Goal: Information Seeking & Learning: Learn about a topic

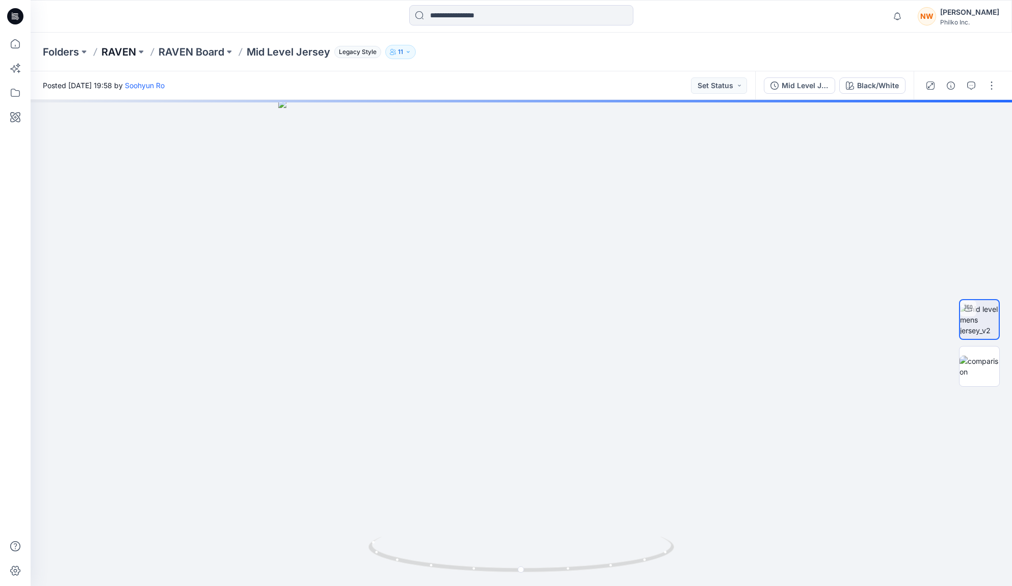
click at [120, 51] on p "RAVEN" at bounding box center [118, 52] width 35 height 14
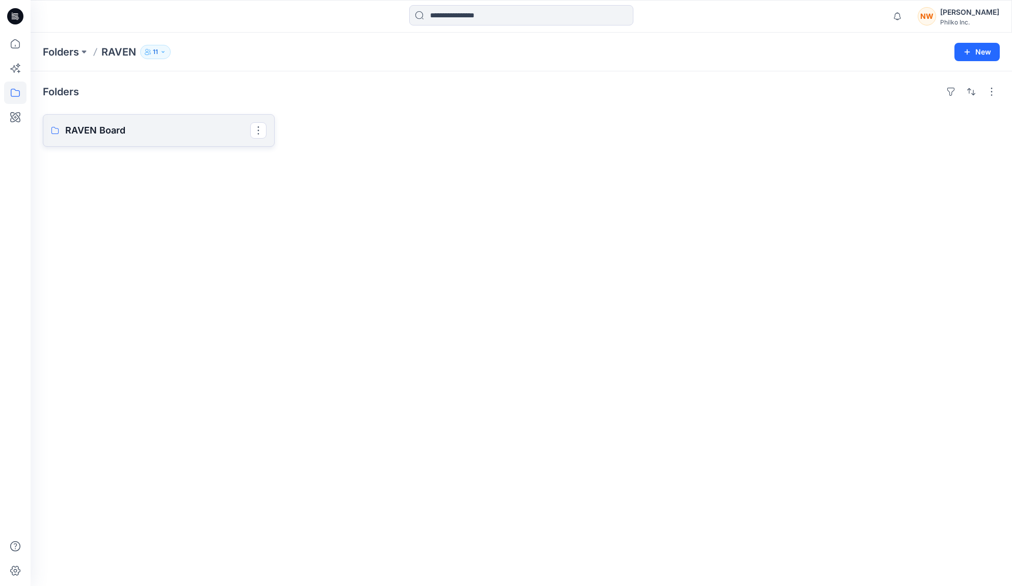
click at [146, 130] on p "RAVEN Board" at bounding box center [157, 130] width 185 height 14
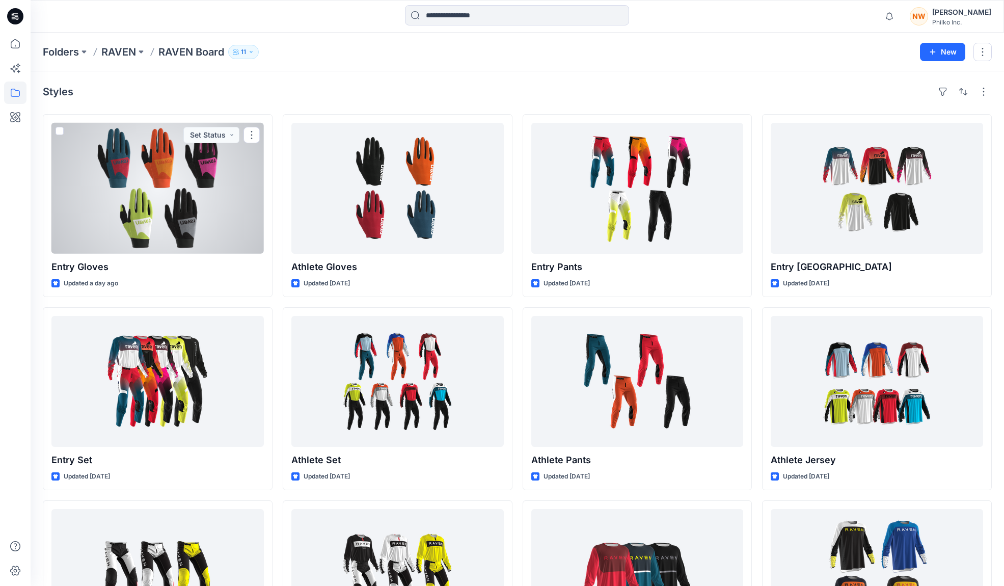
click at [192, 192] on div at bounding box center [157, 188] width 212 height 131
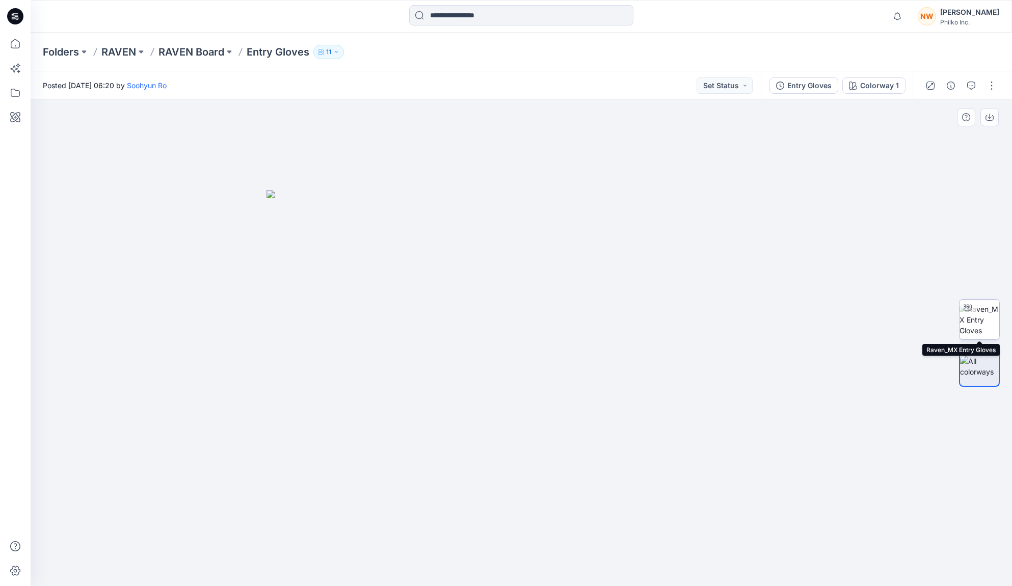
click at [989, 313] on img at bounding box center [980, 320] width 40 height 32
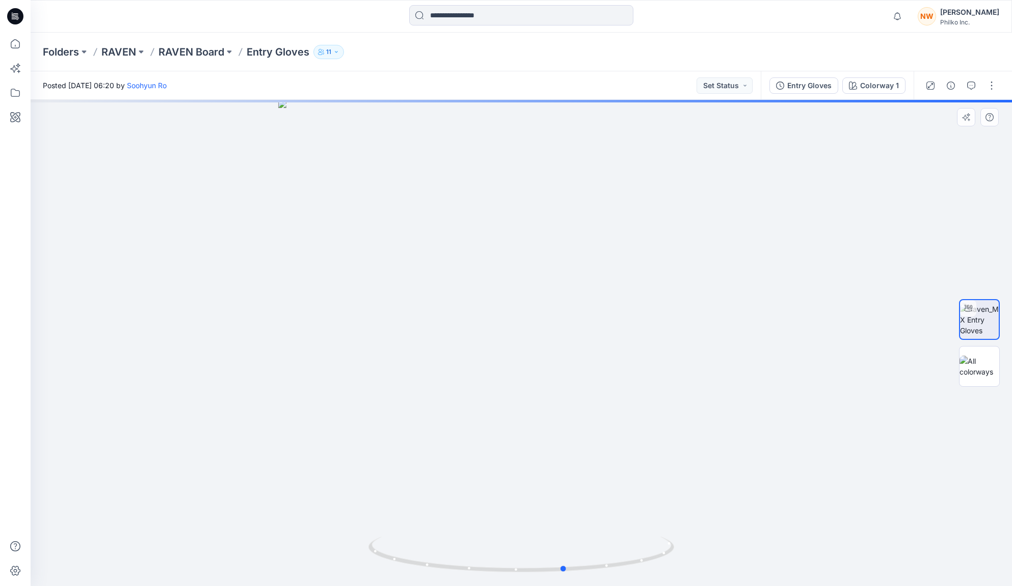
drag, startPoint x: 520, startPoint y: 381, endPoint x: 568, endPoint y: 377, distance: 48.6
click at [568, 377] on div at bounding box center [521, 343] width 981 height 486
drag, startPoint x: 526, startPoint y: 376, endPoint x: 655, endPoint y: 377, distance: 129.4
click at [655, 377] on div at bounding box center [521, 343] width 981 height 486
drag, startPoint x: 520, startPoint y: 392, endPoint x: 631, endPoint y: 368, distance: 114.1
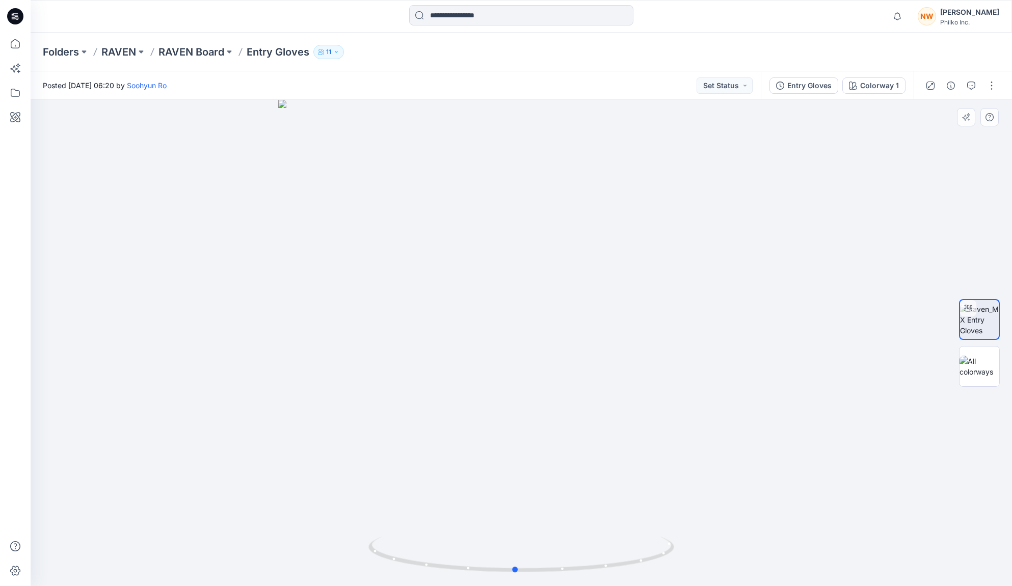
click at [631, 368] on div at bounding box center [521, 343] width 981 height 486
drag, startPoint x: 502, startPoint y: 401, endPoint x: 557, endPoint y: 400, distance: 55.5
click at [557, 400] on div at bounding box center [521, 343] width 981 height 486
click at [874, 82] on div "Colorway 1" at bounding box center [879, 85] width 39 height 11
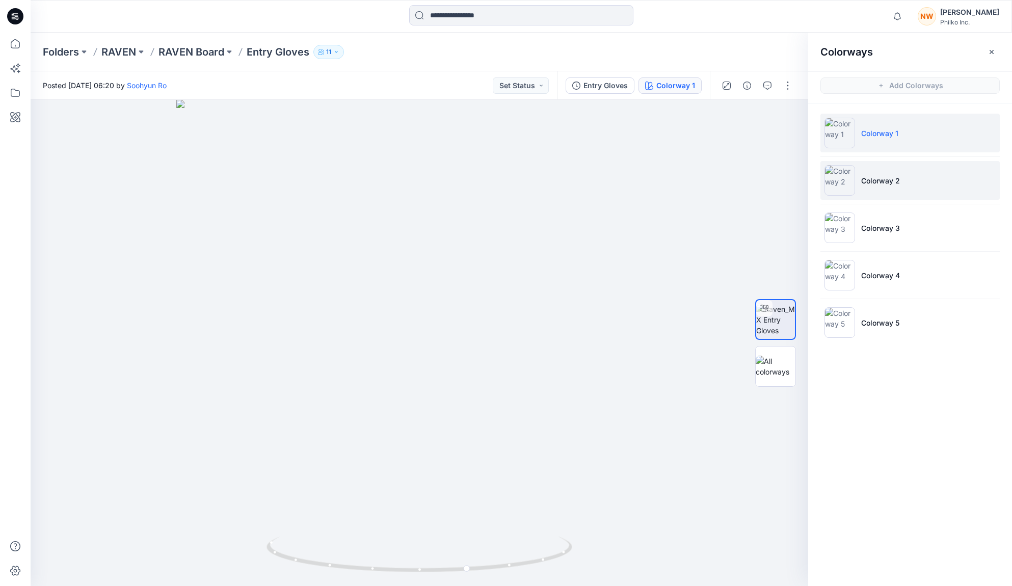
click at [918, 184] on li "Colorway 2" at bounding box center [909, 180] width 179 height 39
click at [191, 49] on p "RAVEN Board" at bounding box center [191, 52] width 66 height 14
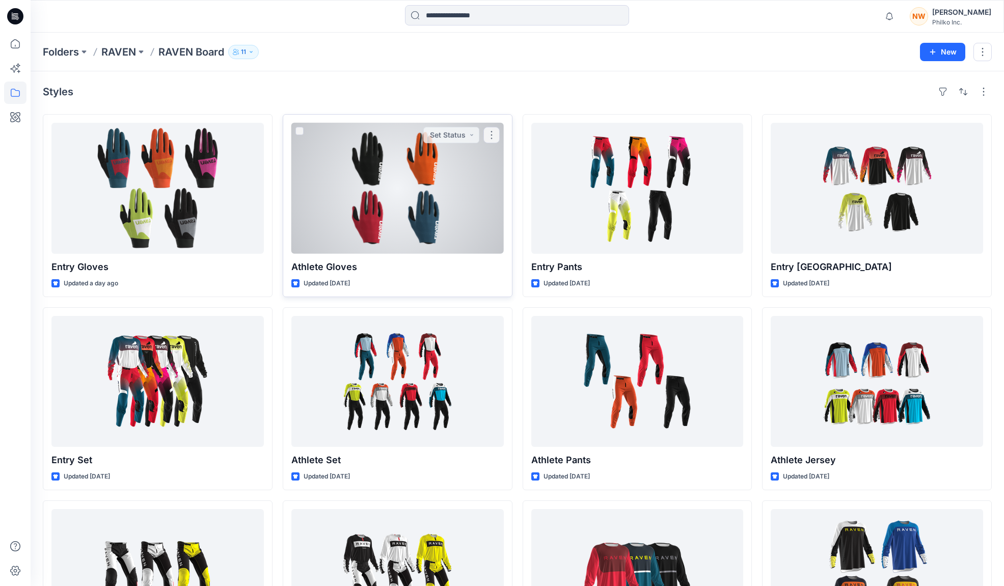
click at [373, 202] on div at bounding box center [397, 188] width 212 height 131
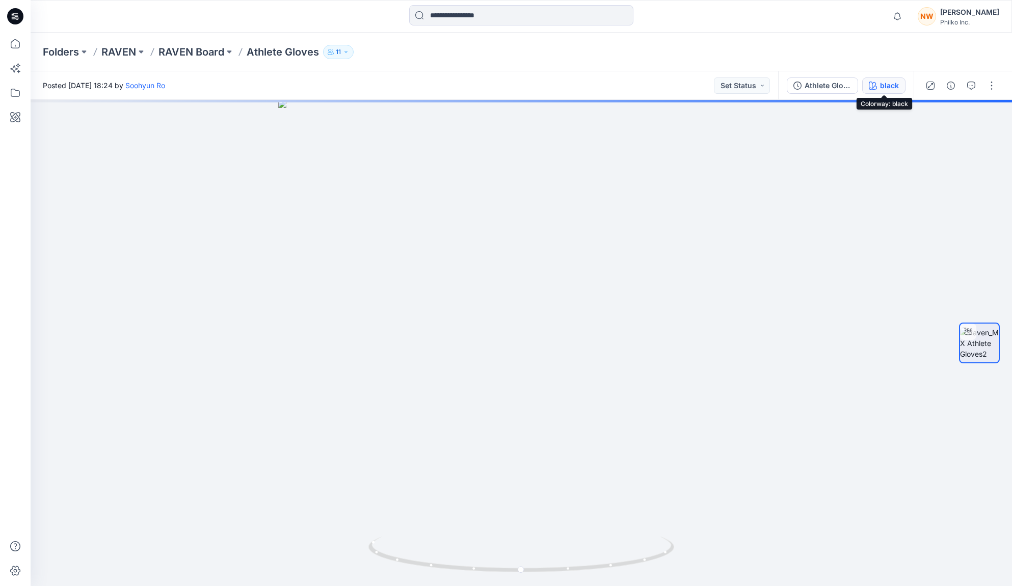
click at [898, 89] on div "black" at bounding box center [889, 85] width 19 height 11
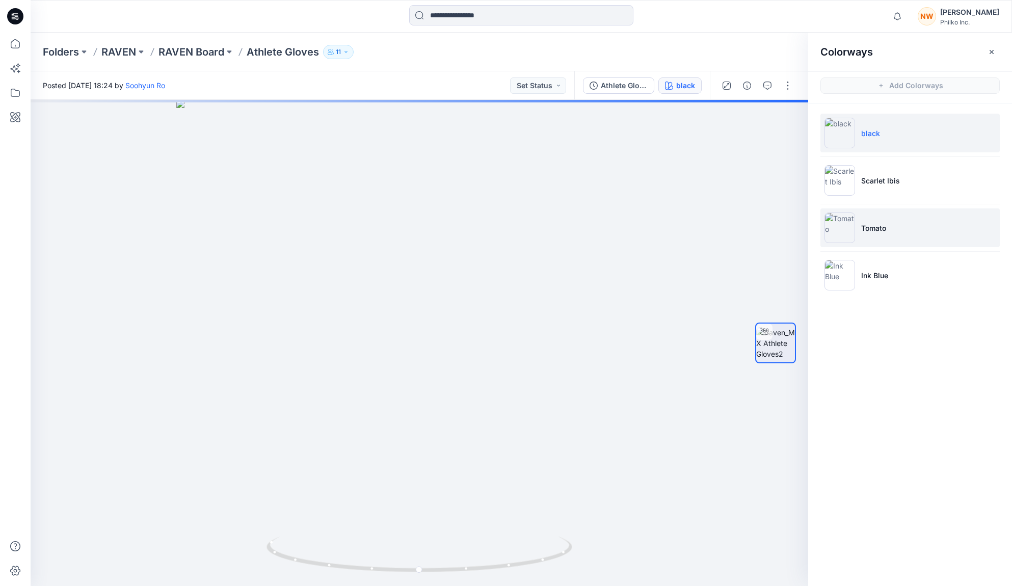
click at [928, 227] on li "Tomato" at bounding box center [909, 227] width 179 height 39
drag, startPoint x: 406, startPoint y: 362, endPoint x: 386, endPoint y: 370, distance: 21.3
click at [386, 370] on div at bounding box center [420, 343] width 778 height 486
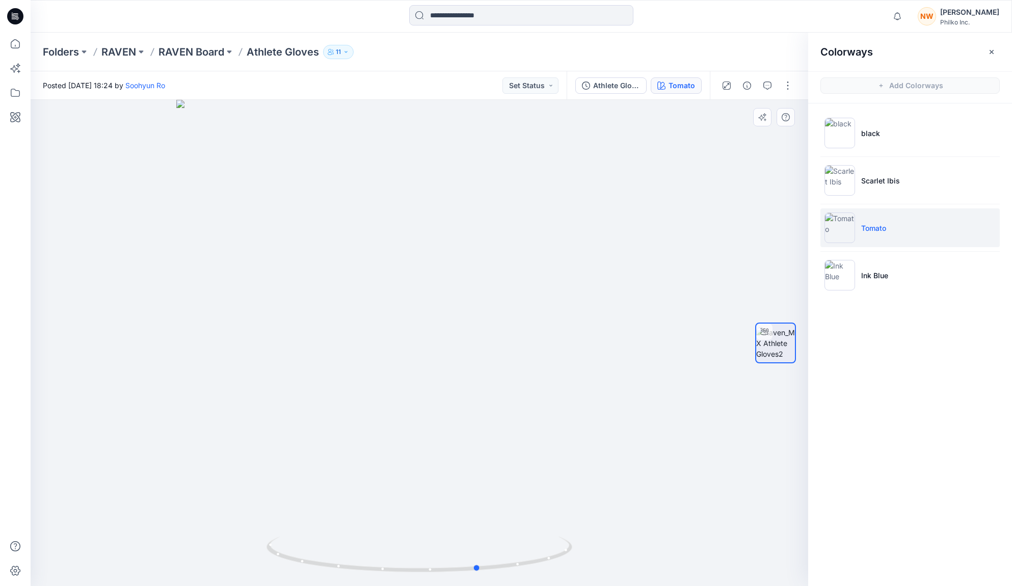
drag, startPoint x: 547, startPoint y: 386, endPoint x: 626, endPoint y: 370, distance: 81.1
click at [626, 370] on div at bounding box center [420, 343] width 778 height 486
drag, startPoint x: 400, startPoint y: 431, endPoint x: 374, endPoint y: 439, distance: 27.2
click at [371, 436] on div at bounding box center [420, 343] width 778 height 486
drag, startPoint x: 395, startPoint y: 404, endPoint x: 604, endPoint y: 394, distance: 209.7
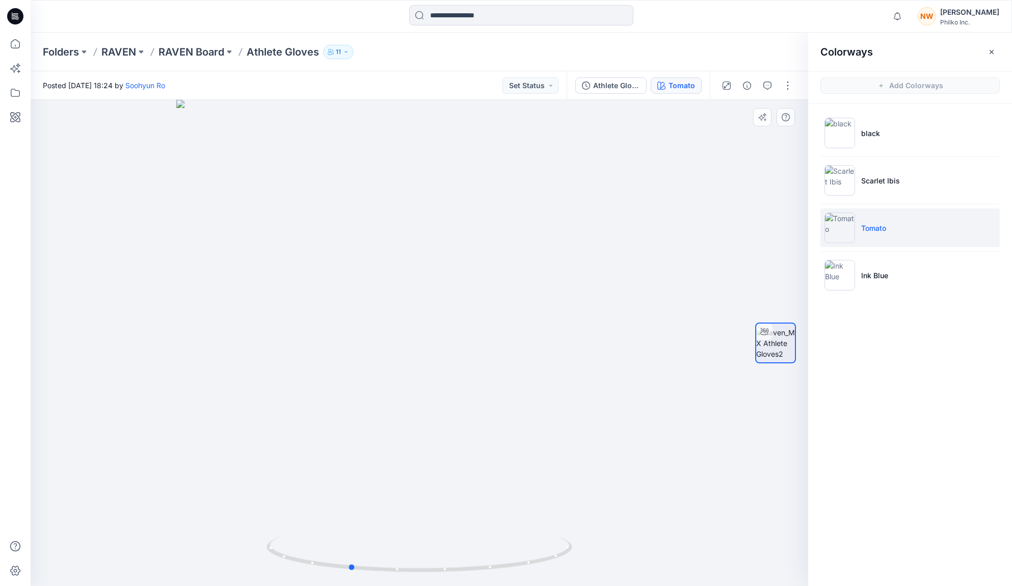
click at [604, 394] on div at bounding box center [420, 343] width 778 height 486
drag, startPoint x: 399, startPoint y: 401, endPoint x: 441, endPoint y: 410, distance: 43.3
click at [441, 410] on div at bounding box center [420, 343] width 778 height 486
drag, startPoint x: 464, startPoint y: 221, endPoint x: 457, endPoint y: 361, distance: 139.8
click at [457, 361] on img at bounding box center [414, 285] width 994 height 601
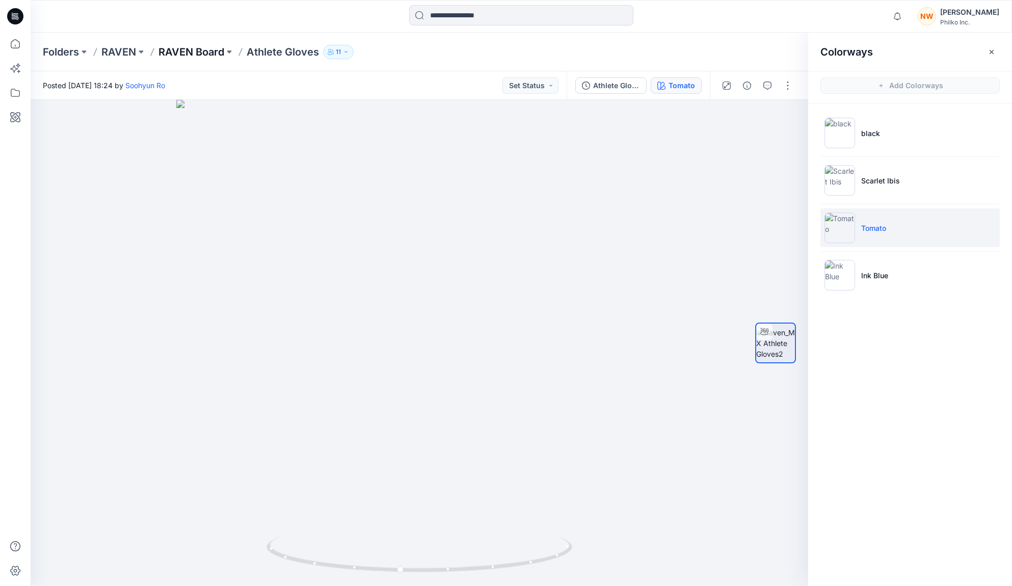
click at [199, 51] on p "RAVEN Board" at bounding box center [191, 52] width 66 height 14
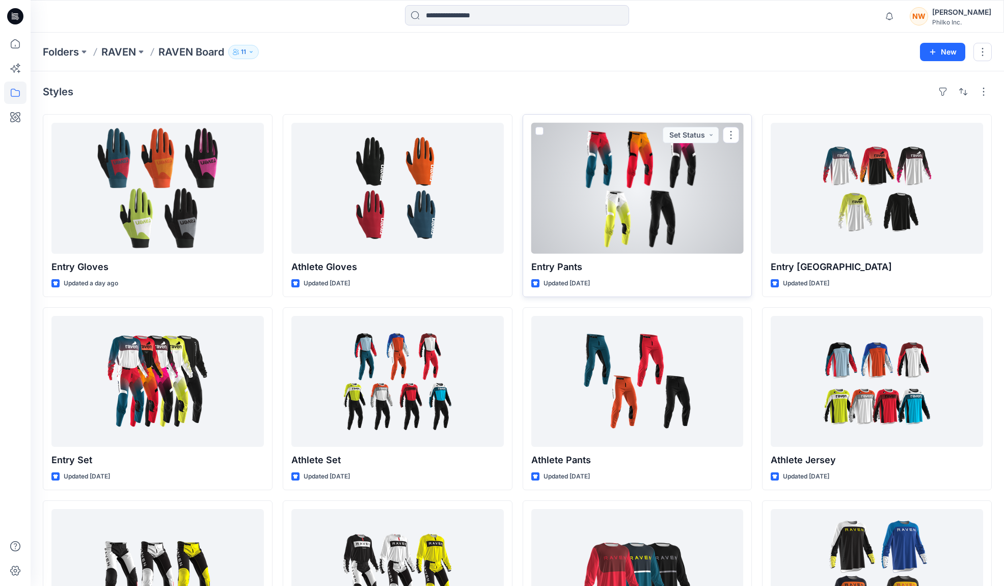
click at [669, 197] on div at bounding box center [638, 188] width 212 height 131
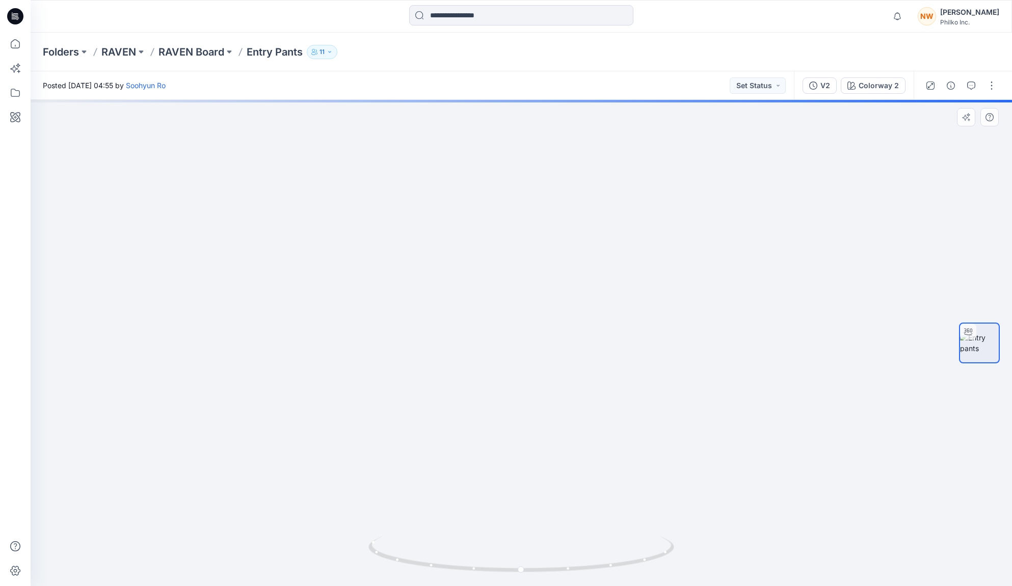
drag, startPoint x: 515, startPoint y: 180, endPoint x: 513, endPoint y: 353, distance: 173.3
click at [518, 361] on img at bounding box center [521, 300] width 994 height 571
drag, startPoint x: 425, startPoint y: 373, endPoint x: 602, endPoint y: 367, distance: 176.9
click at [602, 367] on img at bounding box center [528, 307] width 994 height 557
drag, startPoint x: 593, startPoint y: 330, endPoint x: 245, endPoint y: 337, distance: 348.6
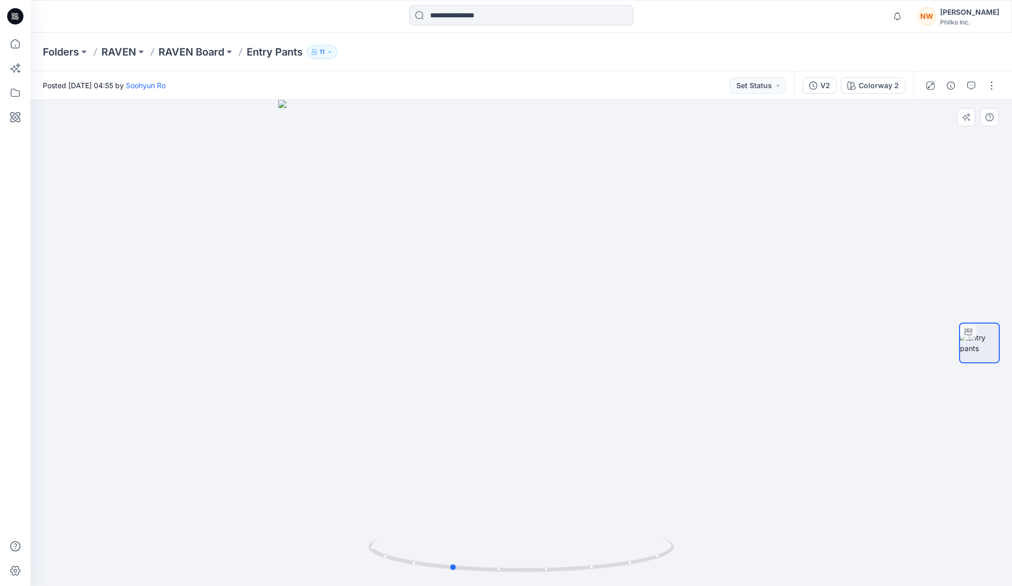
click at [245, 337] on div at bounding box center [521, 343] width 981 height 486
click at [206, 45] on p "RAVEN Board" at bounding box center [191, 52] width 66 height 14
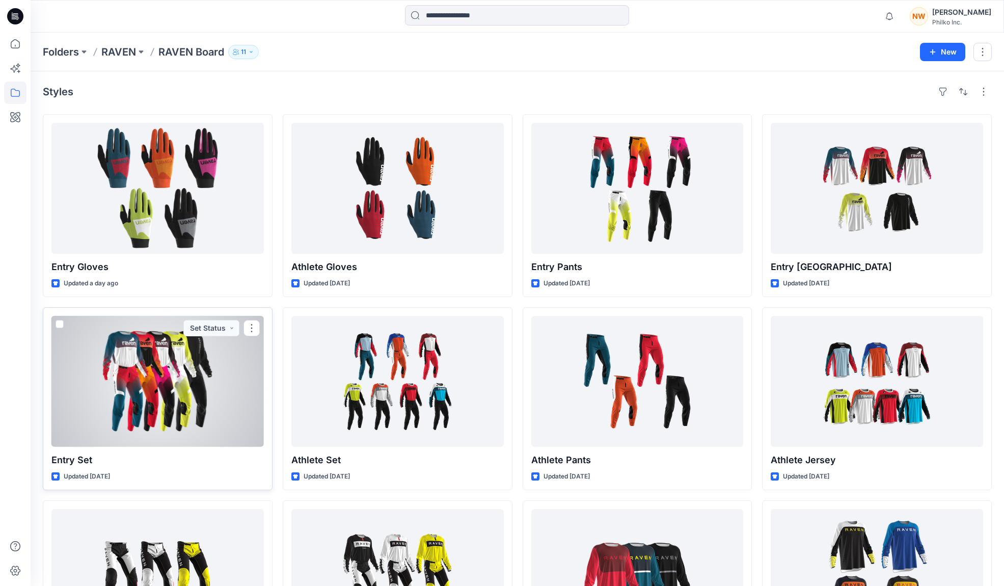
click at [170, 382] on div at bounding box center [157, 381] width 212 height 131
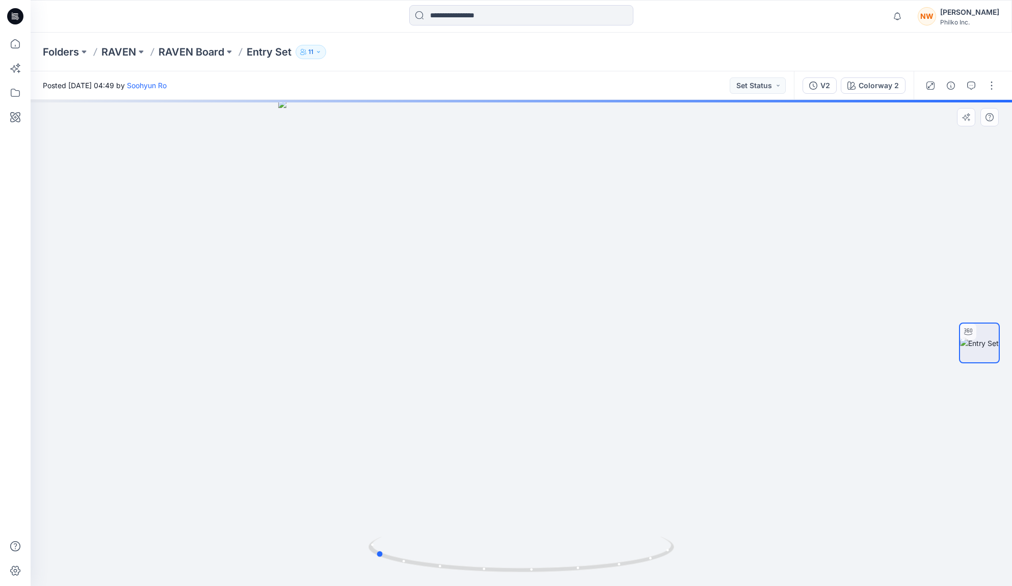
drag, startPoint x: 534, startPoint y: 297, endPoint x: 520, endPoint y: 284, distance: 19.1
click at [692, 278] on div at bounding box center [521, 343] width 981 height 486
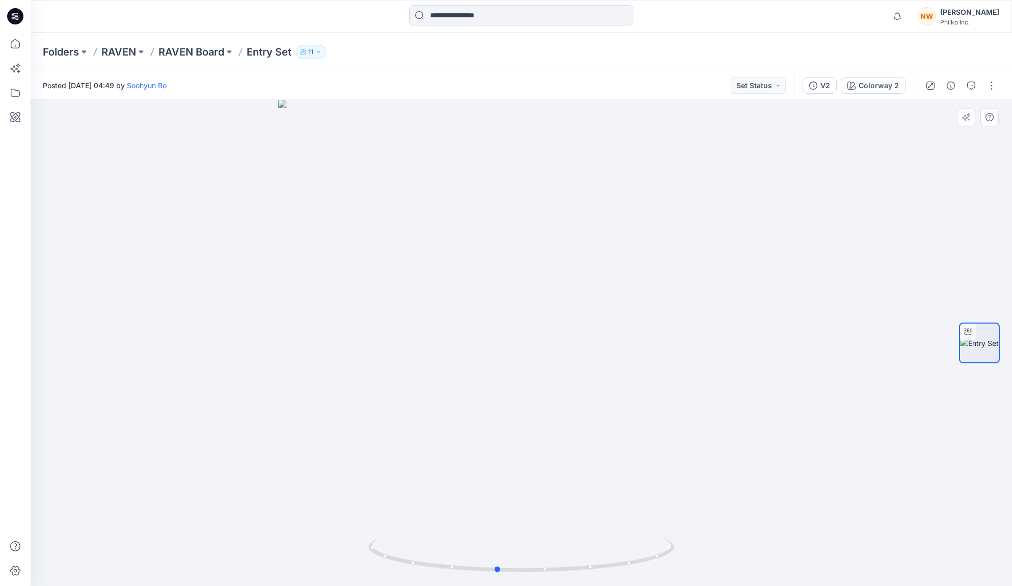
drag, startPoint x: 565, startPoint y: 369, endPoint x: 605, endPoint y: 358, distance: 41.8
click at [605, 358] on div at bounding box center [521, 343] width 981 height 486
click at [182, 56] on p "RAVEN Board" at bounding box center [191, 52] width 66 height 14
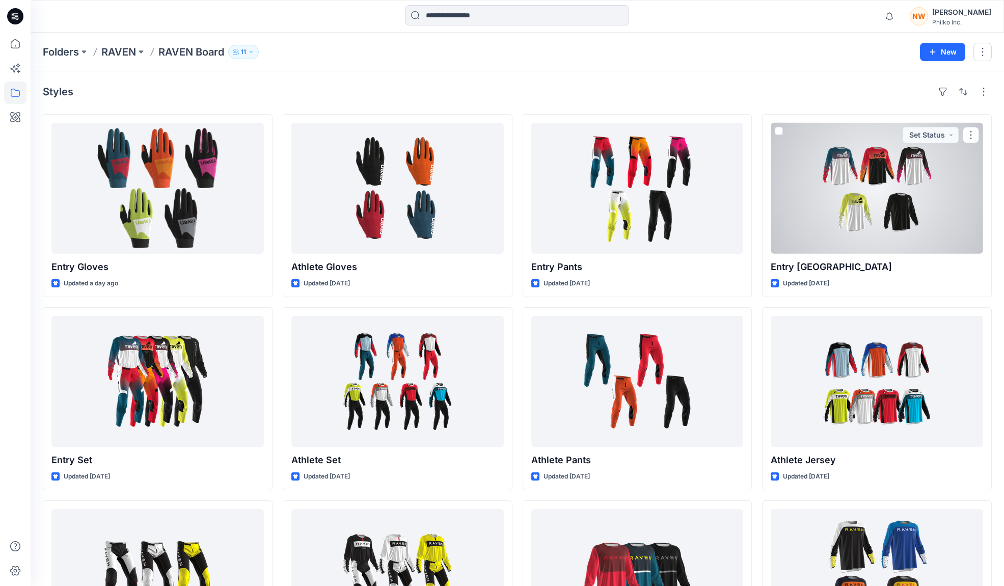
click at [835, 200] on div at bounding box center [877, 188] width 212 height 131
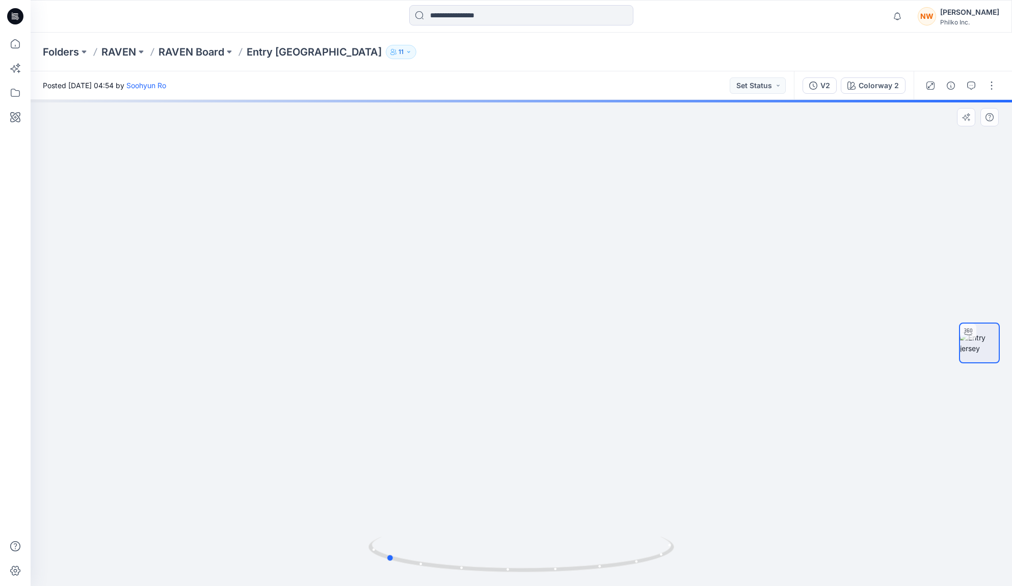
drag, startPoint x: 455, startPoint y: 309, endPoint x: 625, endPoint y: 313, distance: 170.2
click at [625, 313] on div at bounding box center [521, 343] width 981 height 486
